Goal: Task Accomplishment & Management: Complete application form

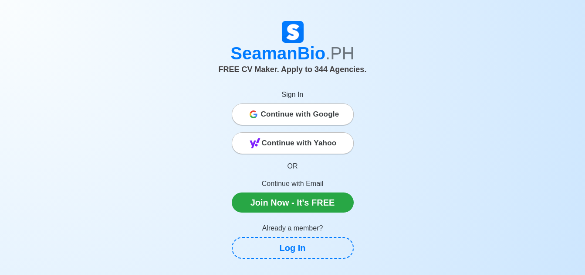
click at [295, 118] on span "Continue with Google" at bounding box center [300, 113] width 78 height 17
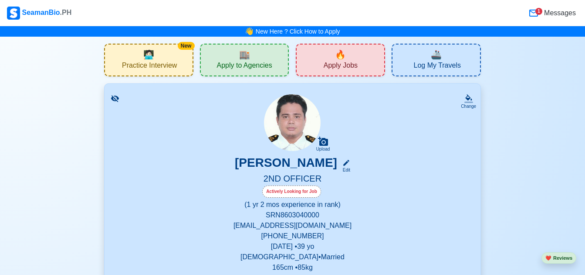
click at [260, 59] on div "🏬 Apply to Agencies" at bounding box center [244, 60] width 89 height 33
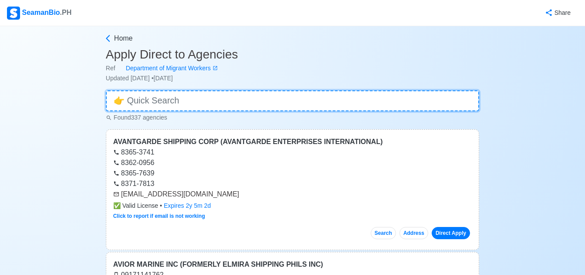
click at [256, 102] on input at bounding box center [293, 100] width 374 height 21
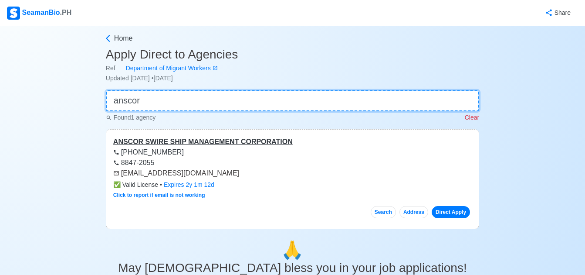
type input "anscor"
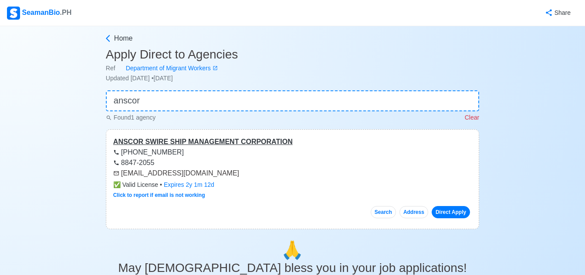
click at [191, 137] on div "ANSCOR SWIRE SHIP MANAGEMENT CORPORATION" at bounding box center [292, 141] width 359 height 10
